Goal: Transaction & Acquisition: Purchase product/service

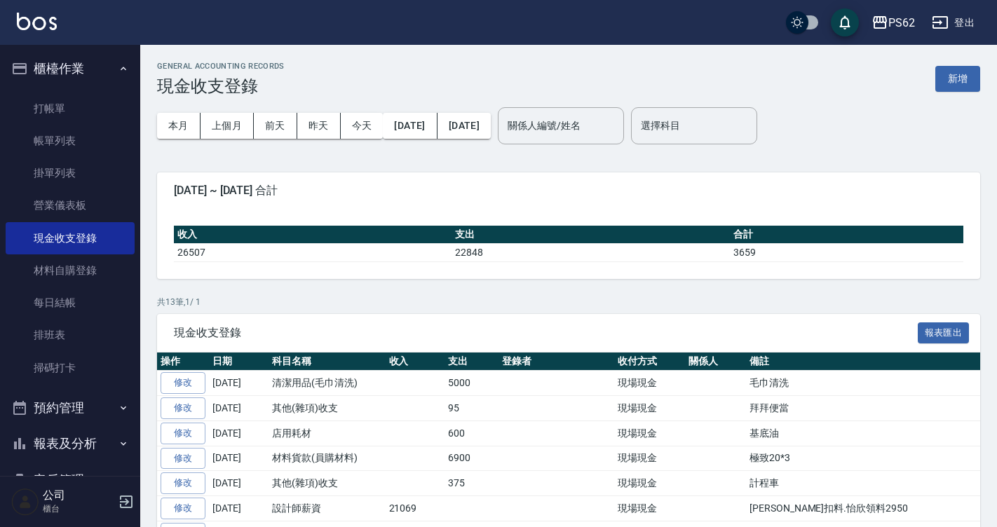
scroll to position [140, 0]
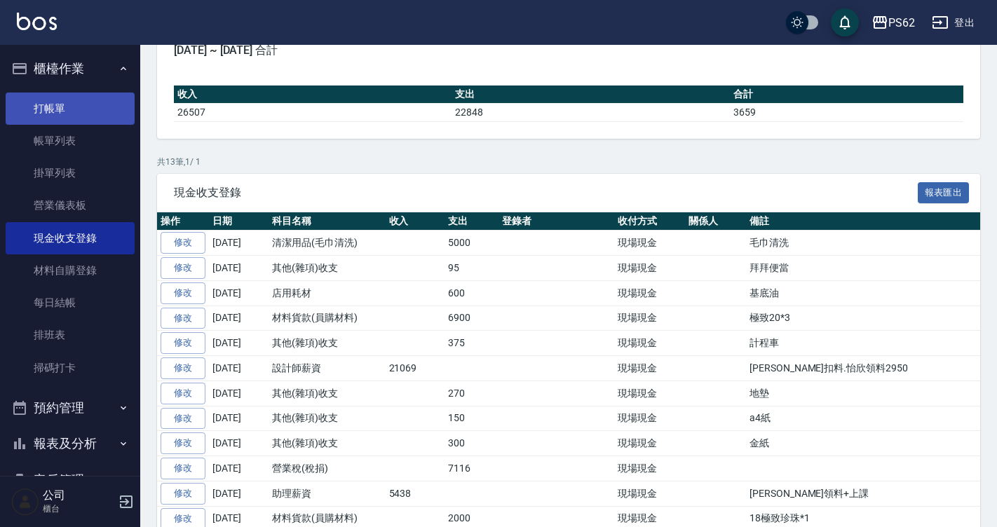
drag, startPoint x: 0, startPoint y: 0, endPoint x: 79, endPoint y: 107, distance: 133.4
click at [79, 107] on link "打帳單" at bounding box center [70, 109] width 129 height 32
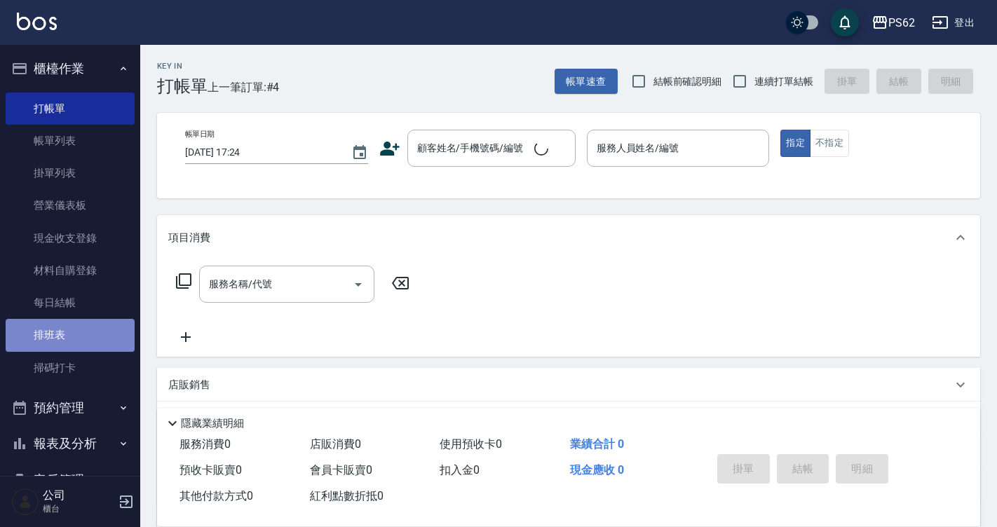
click at [92, 339] on link "排班表" at bounding box center [70, 335] width 129 height 32
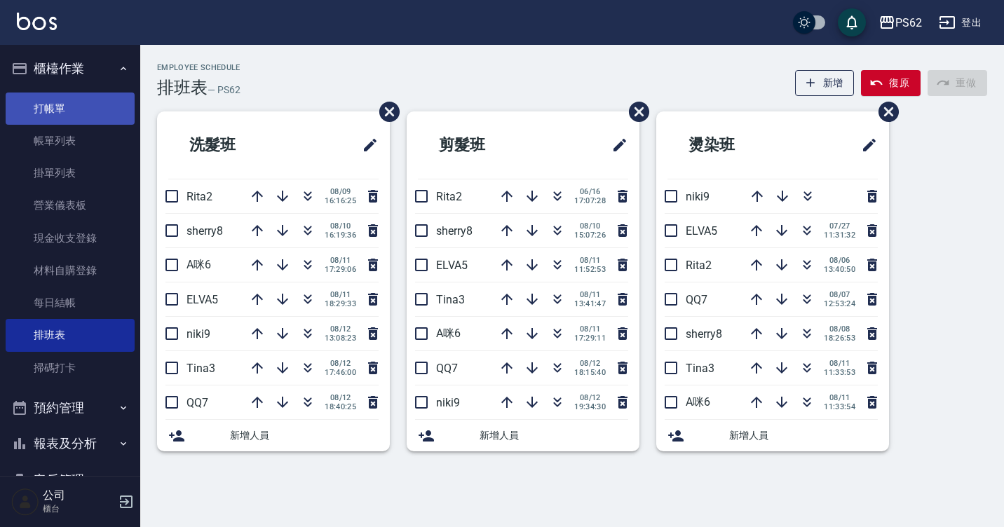
click at [79, 120] on link "打帳單" at bounding box center [70, 109] width 129 height 32
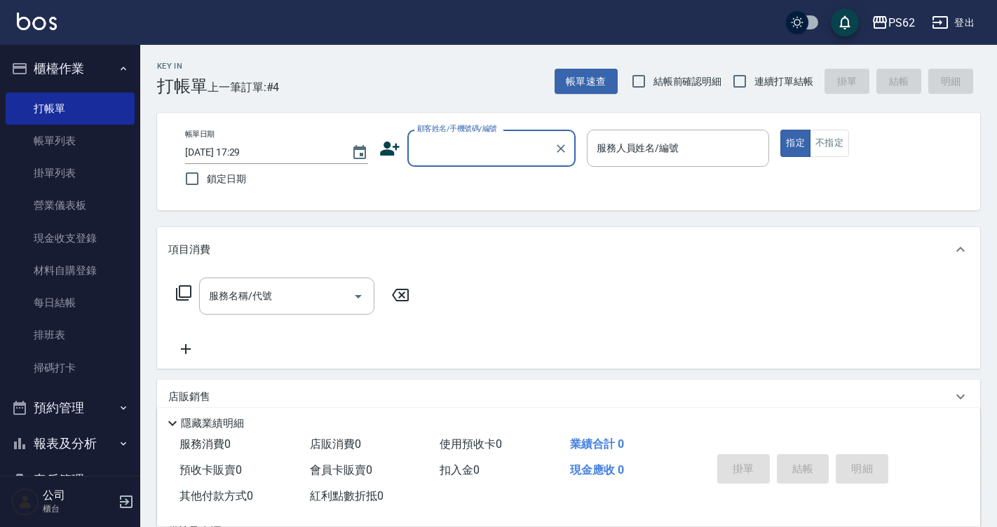
click at [458, 159] on input "顧客姓名/手機號碼/編號" at bounding box center [481, 148] width 135 height 25
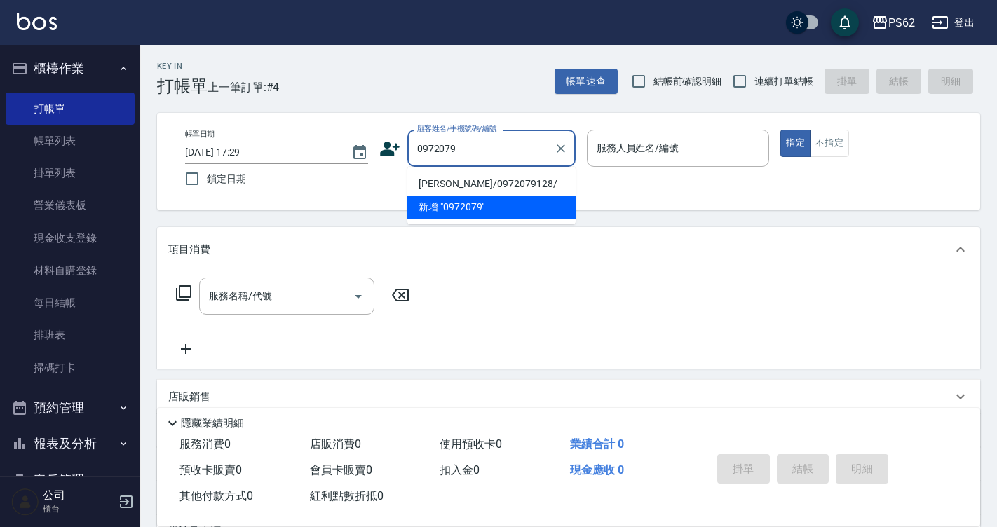
click at [466, 185] on li "[PERSON_NAME]/0972079128/" at bounding box center [491, 184] width 168 height 23
type input "[PERSON_NAME]/0972079128/"
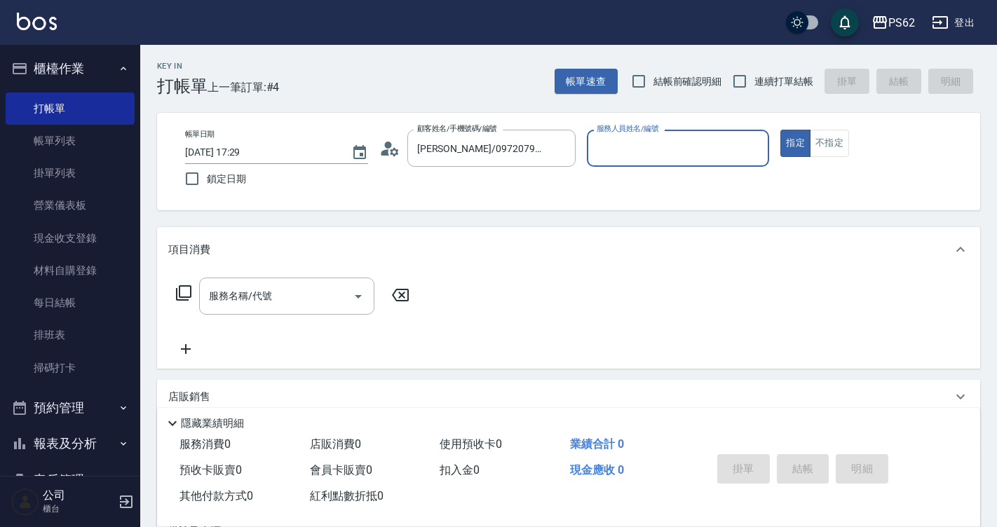
click at [646, 142] on input "服務人員姓名/編號" at bounding box center [678, 148] width 170 height 25
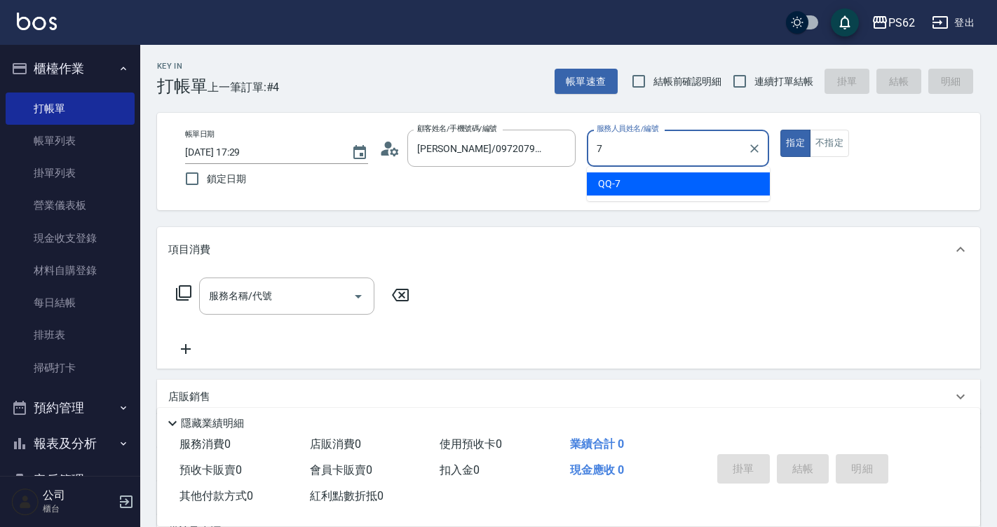
type input "QQ-7"
type button "true"
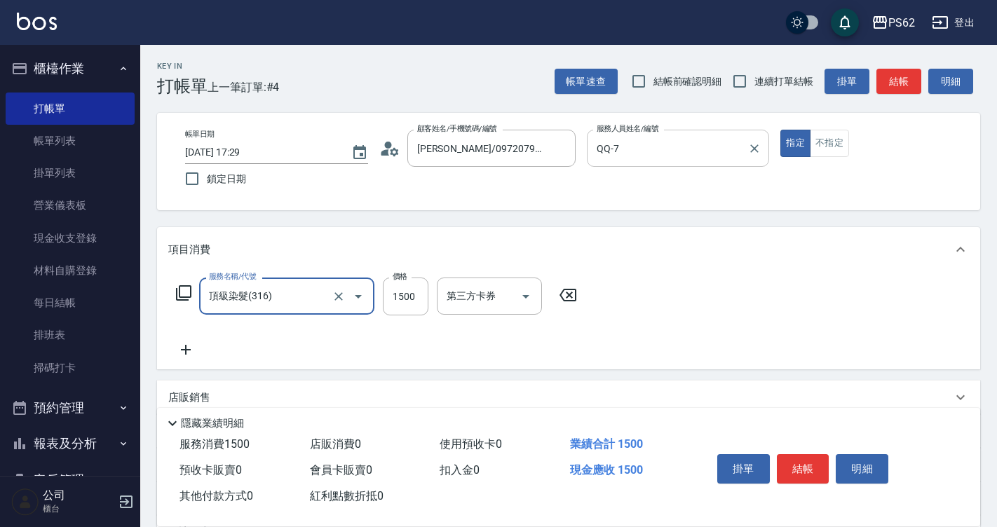
type input "頂級染髮(316)"
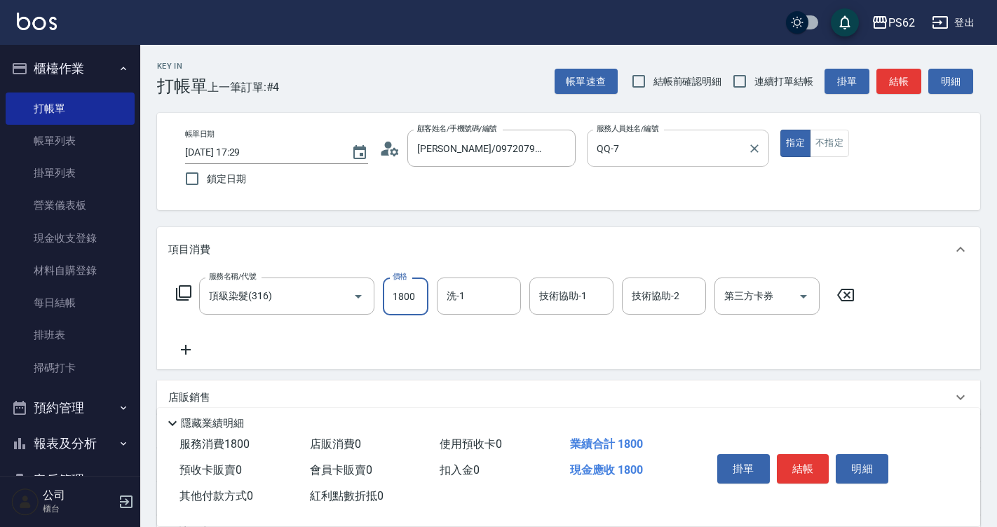
type input "1800"
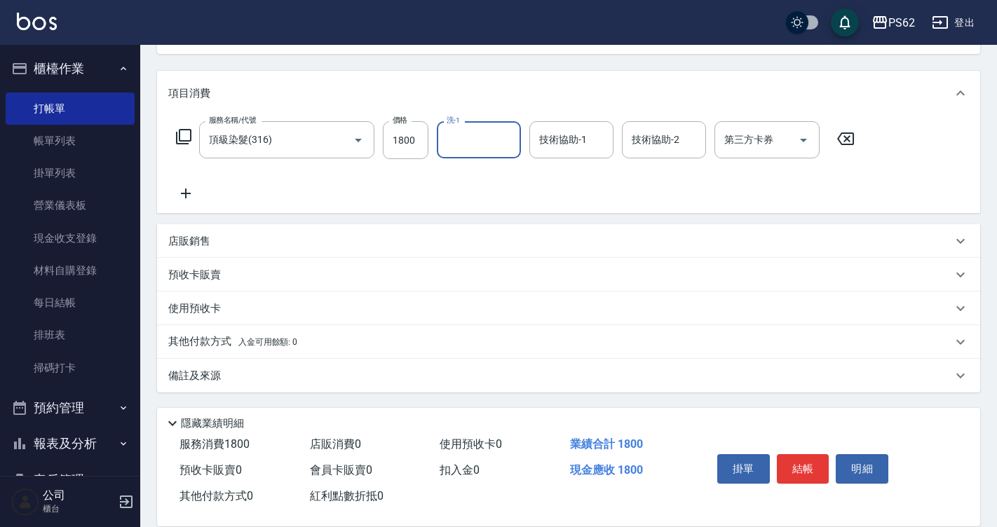
click at [197, 304] on p "使用預收卡" at bounding box center [194, 309] width 53 height 15
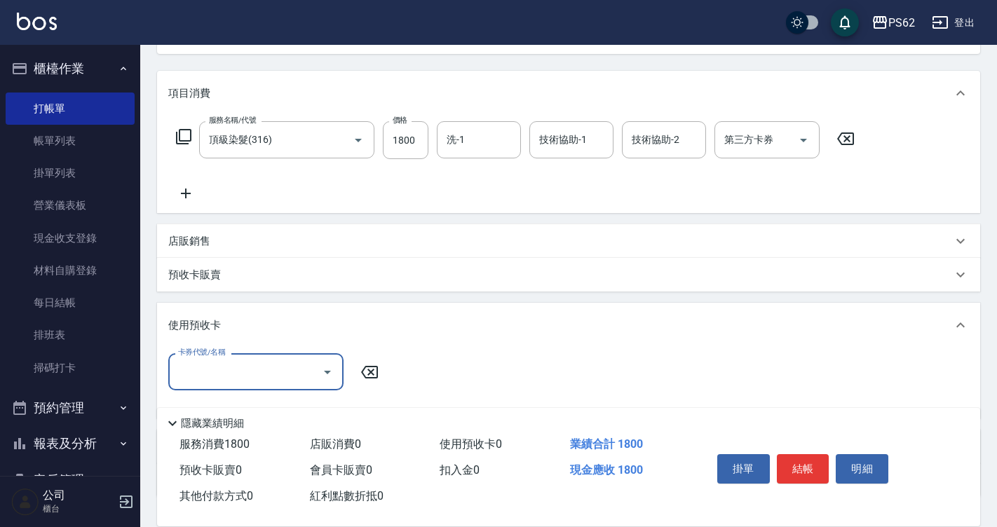
scroll to position [0, 0]
click at [541, 325] on div "使用預收卡" at bounding box center [560, 325] width 784 height 15
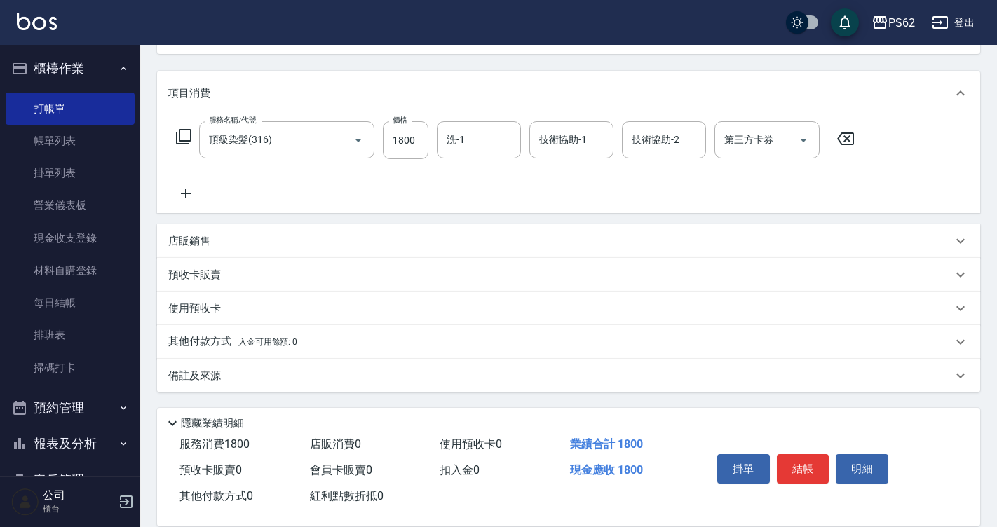
click at [243, 341] on span "入金可用餘額: 0" at bounding box center [268, 342] width 60 height 10
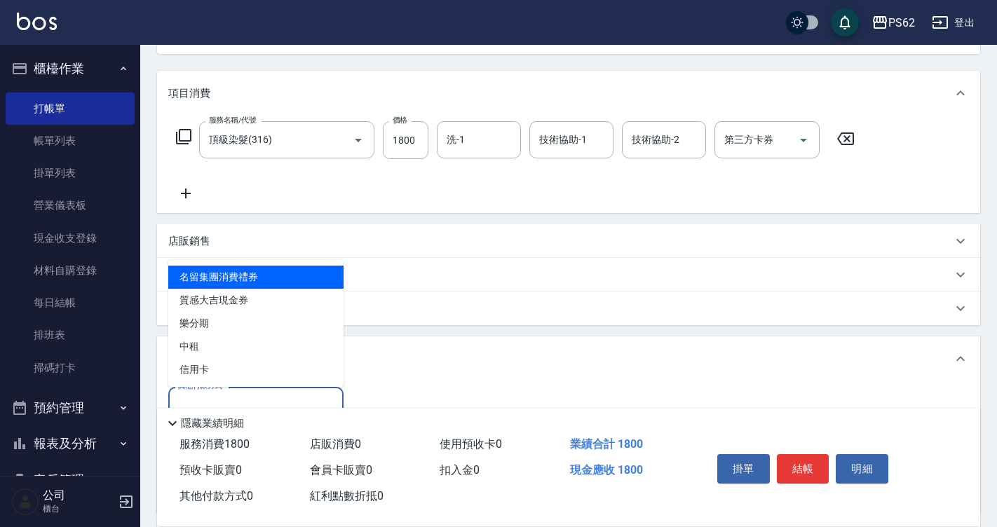
click at [214, 394] on input "其他付款方式" at bounding box center [256, 405] width 163 height 25
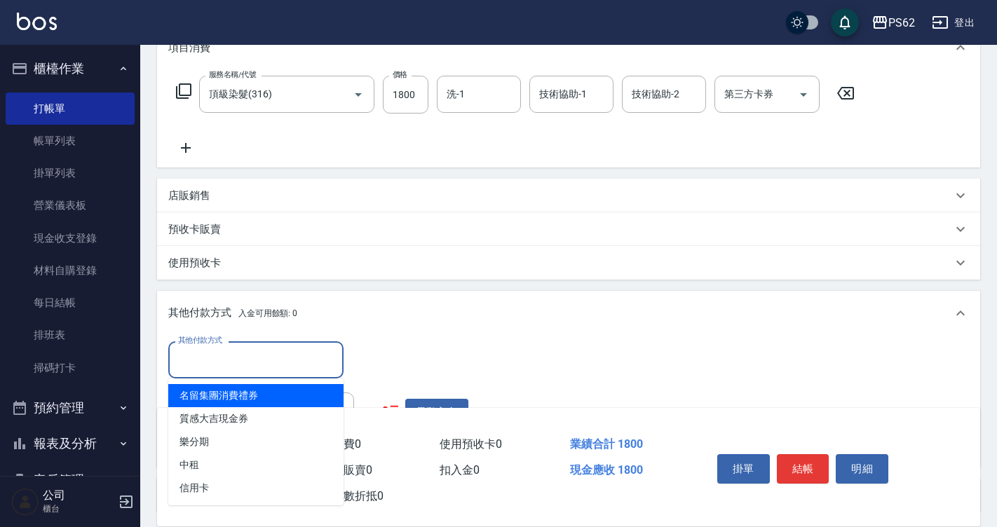
scroll to position [227, 0]
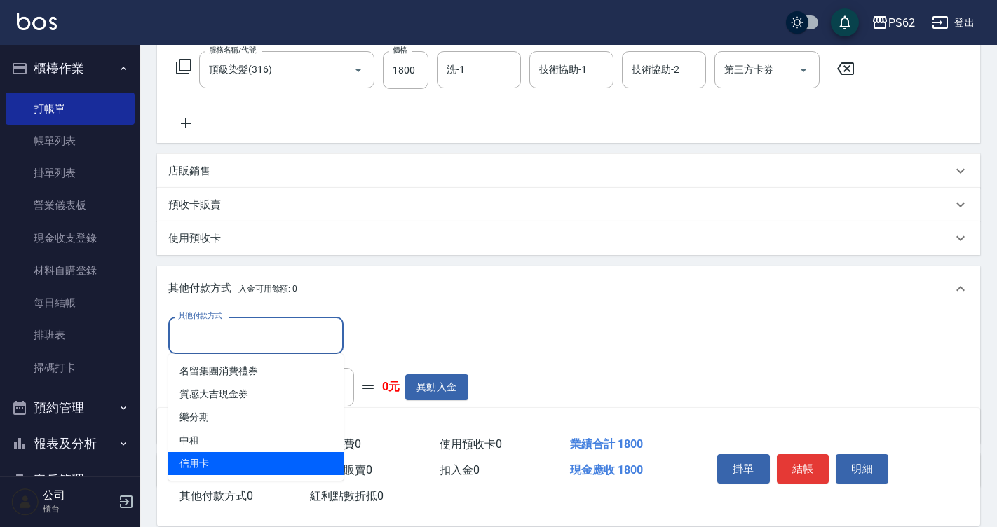
click at [201, 464] on span "信用卡" at bounding box center [255, 463] width 175 height 23
type input "信用卡"
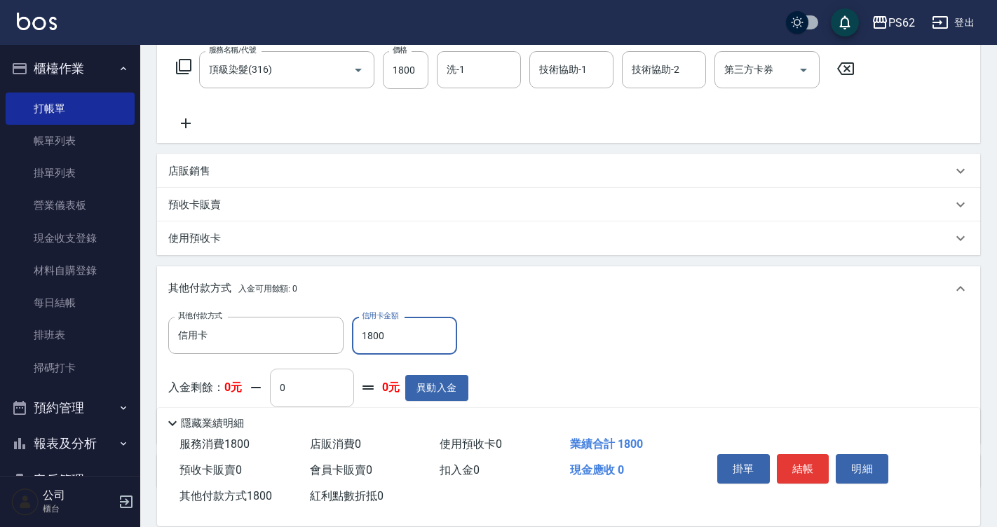
type input "1800"
click at [810, 466] on button "結帳" at bounding box center [803, 468] width 53 height 29
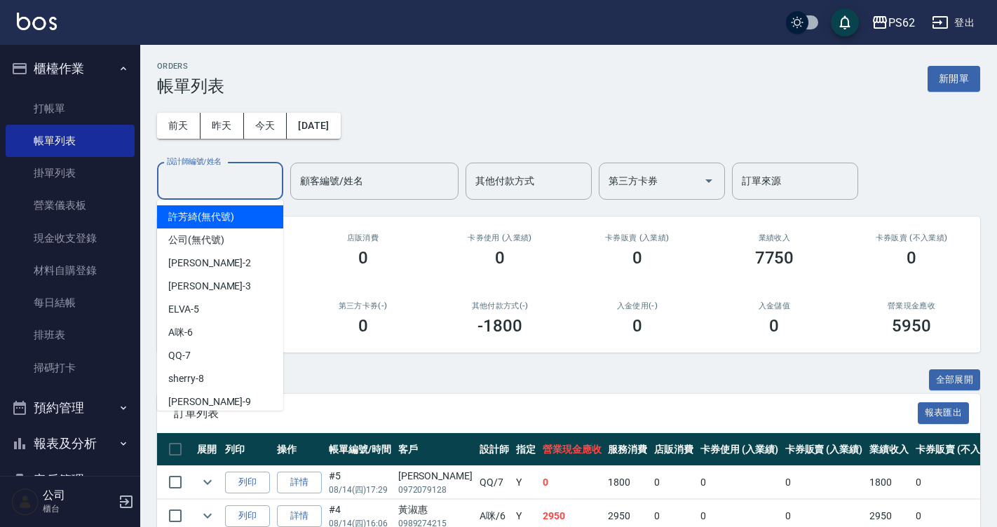
click at [243, 189] on input "設計師編號/姓名" at bounding box center [220, 181] width 114 height 25
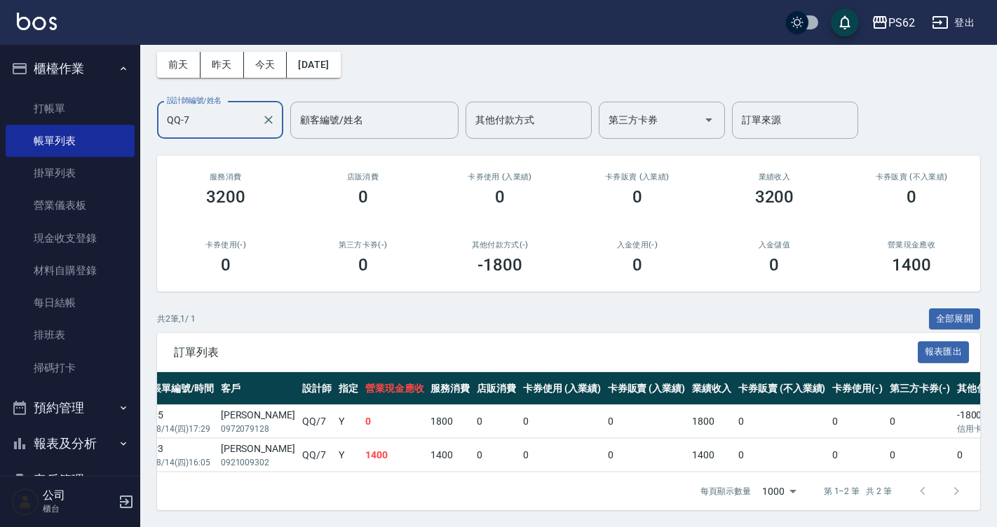
scroll to position [0, 180]
type input "QQ-7"
click at [635, 309] on div "共 2 筆, 1 / 1 全部展開" at bounding box center [568, 320] width 823 height 22
